Goal: Communication & Community: Answer question/provide support

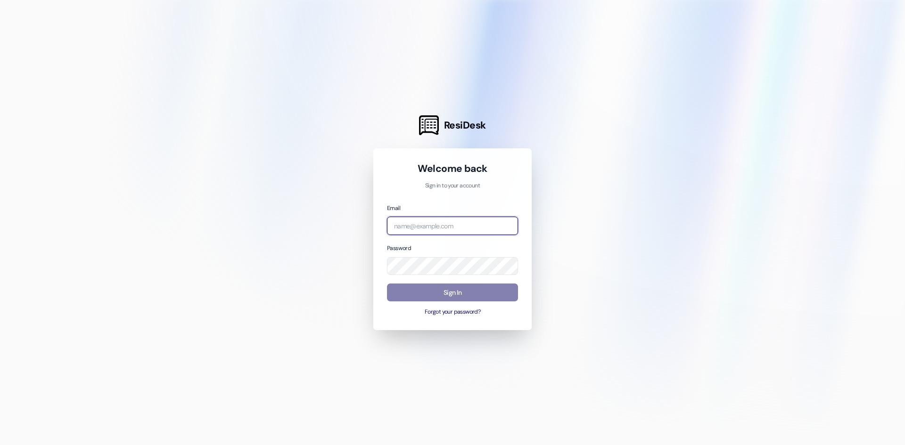
click at [413, 219] on input "email" at bounding box center [452, 226] width 131 height 18
type input "[PERSON_NAME][EMAIL_ADDRESS][PERSON_NAME][DOMAIN_NAME]"
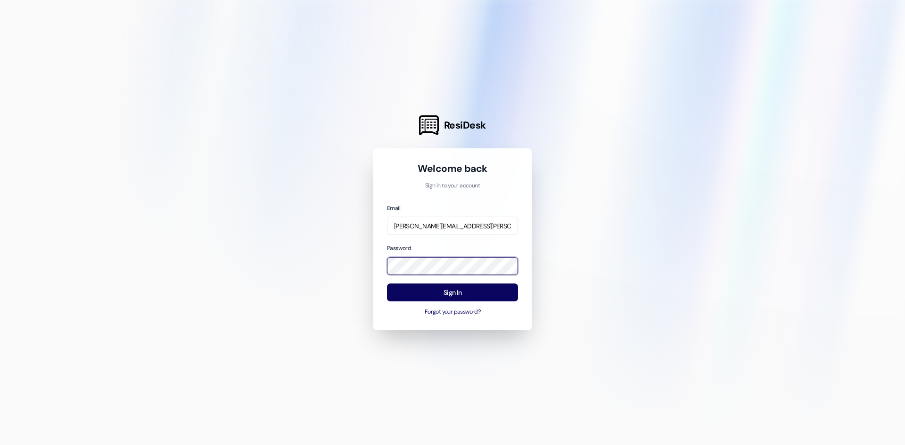
click at [345, 264] on div "ResiDesk Welcome back Sign in to your account Email [PERSON_NAME][EMAIL_ADDRESS…" at bounding box center [452, 222] width 905 height 445
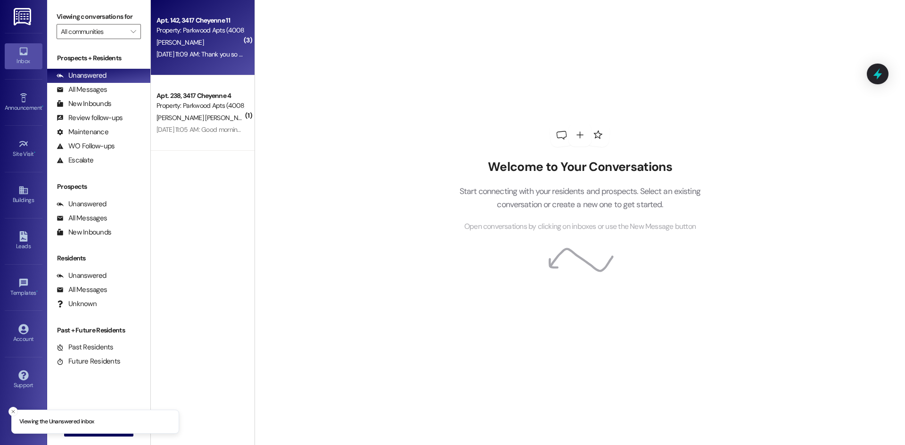
click at [221, 47] on div "[PERSON_NAME]" at bounding box center [200, 43] width 89 height 12
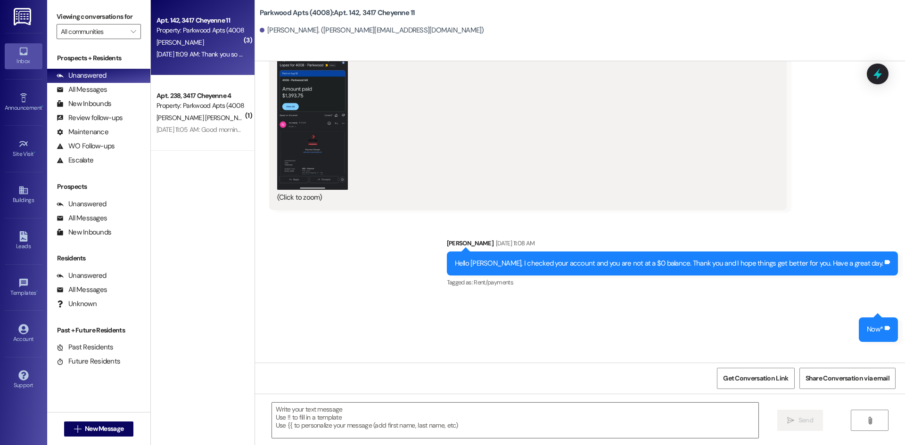
scroll to position [8434, 0]
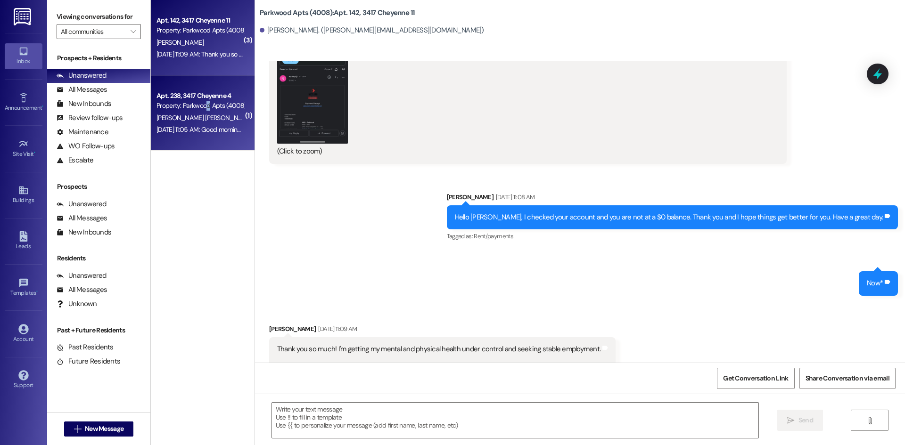
click at [208, 104] on div "Property: Parkwood Apts (4008)" at bounding box center [199, 106] width 87 height 10
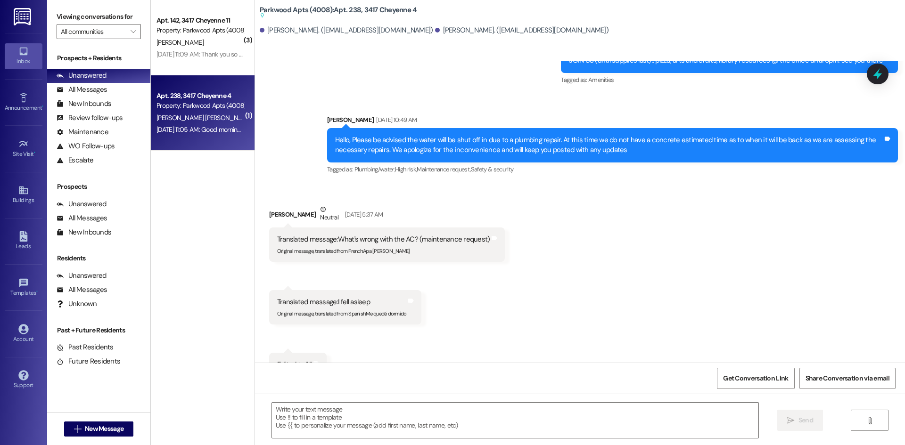
scroll to position [5968, 0]
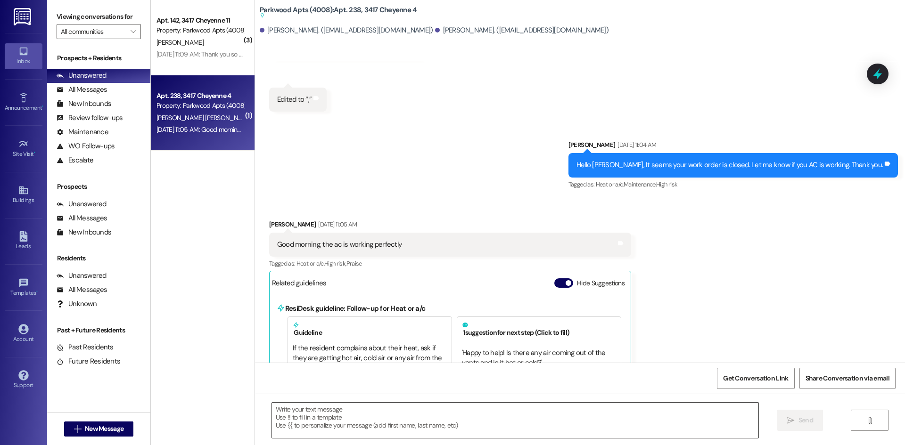
click at [382, 419] on textarea at bounding box center [515, 420] width 486 height 35
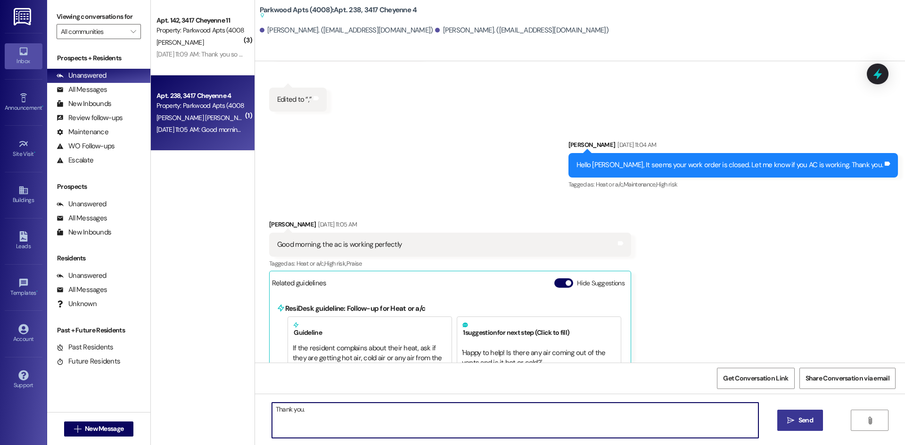
type textarea "Thank you."
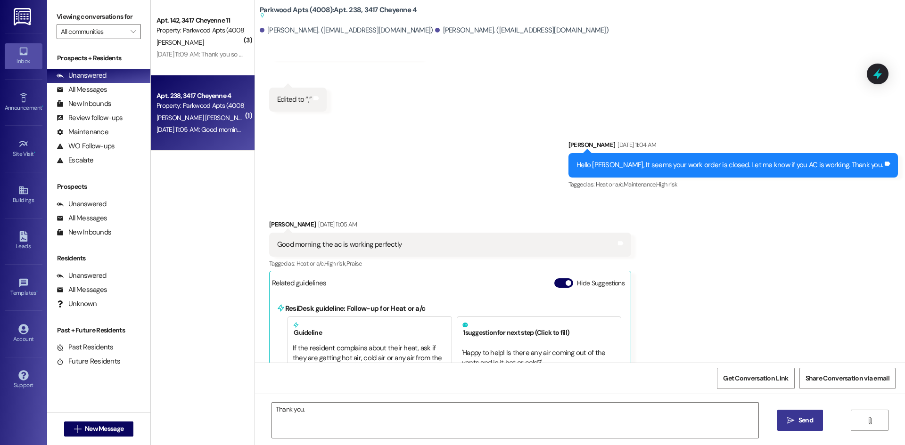
click at [814, 423] on span "Send" at bounding box center [805, 421] width 18 height 10
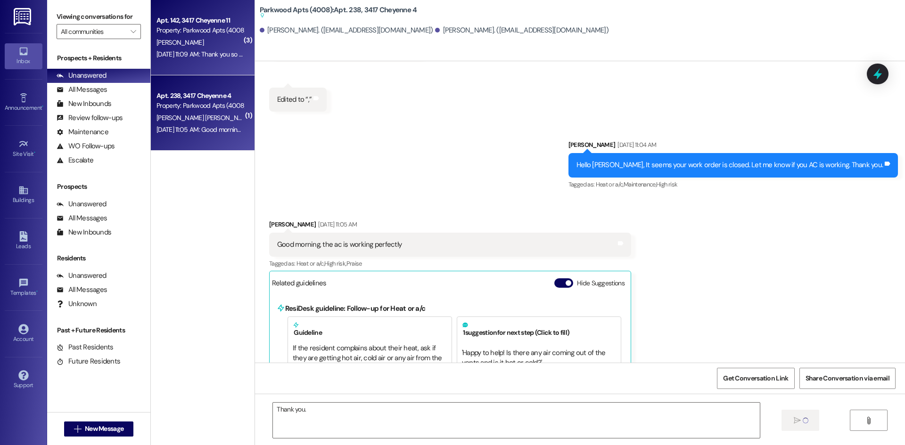
click at [204, 54] on div "[DATE] 11:09 AM: Thank you so much! I'm getting my mental and physical health u…" at bounding box center [436, 54] width 561 height 8
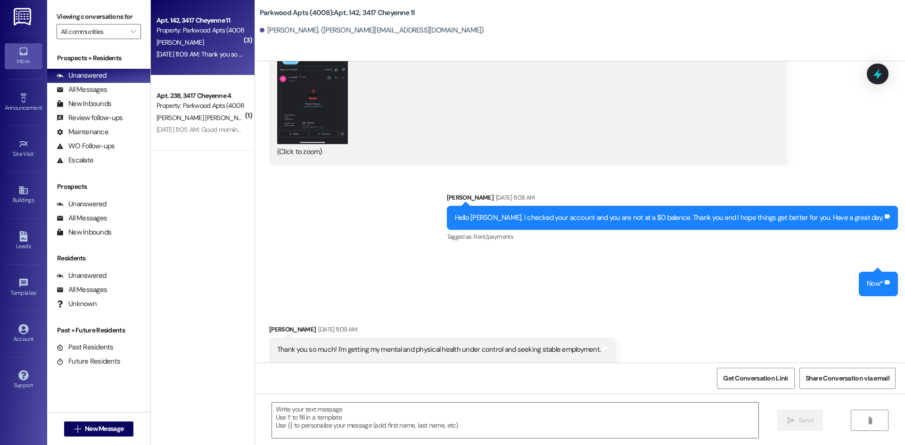
scroll to position [8434, 0]
